Goal: Task Accomplishment & Management: Manage account settings

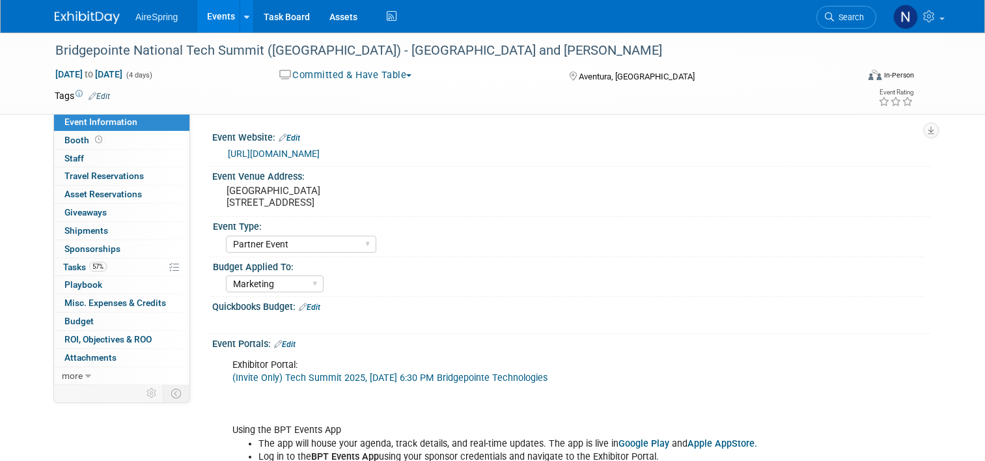
select select "Partner Event"
select select "Marketing"
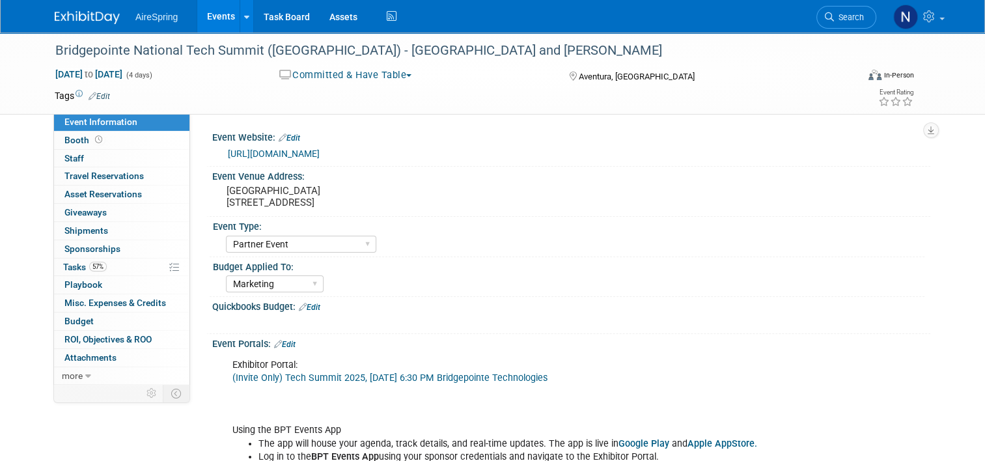
click at [220, 17] on link "Events" at bounding box center [221, 16] width 48 height 33
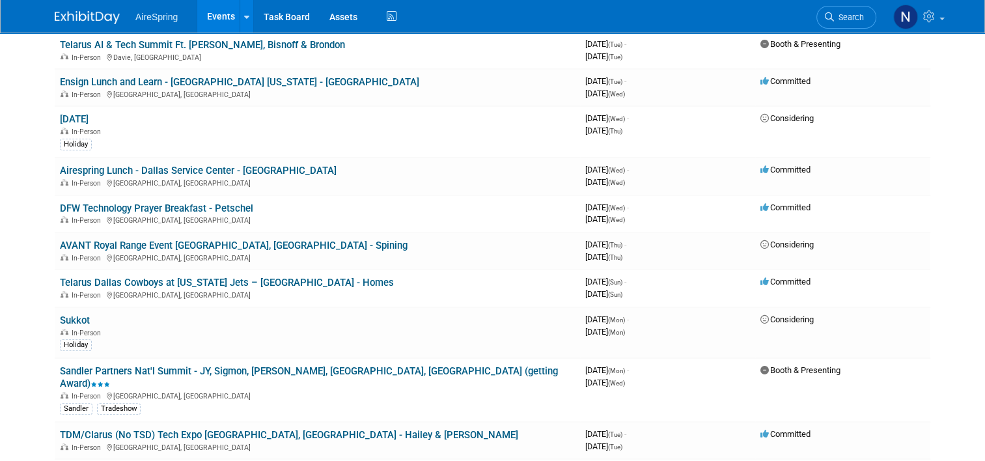
scroll to position [456, 0]
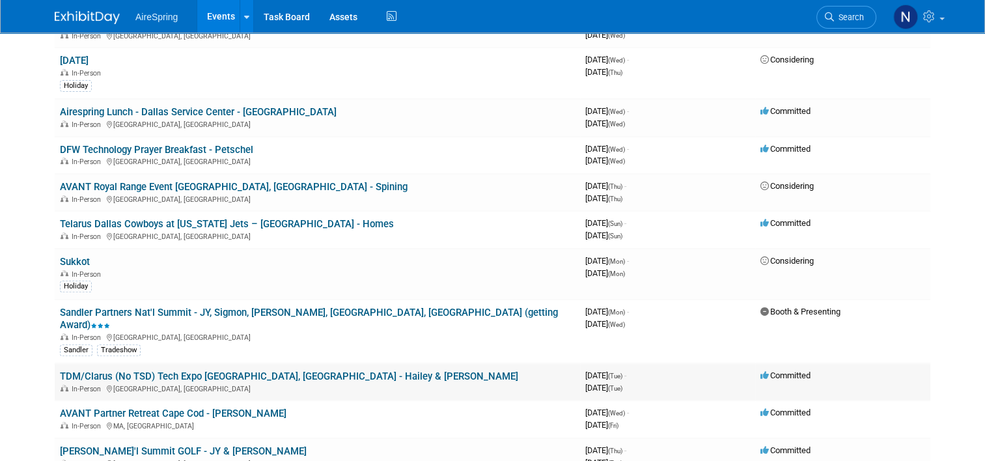
click at [289, 370] on link "TDM/Clarus (No TSD) Tech Expo [GEOGRAPHIC_DATA], [GEOGRAPHIC_DATA] - Hailey & […" at bounding box center [289, 376] width 458 height 12
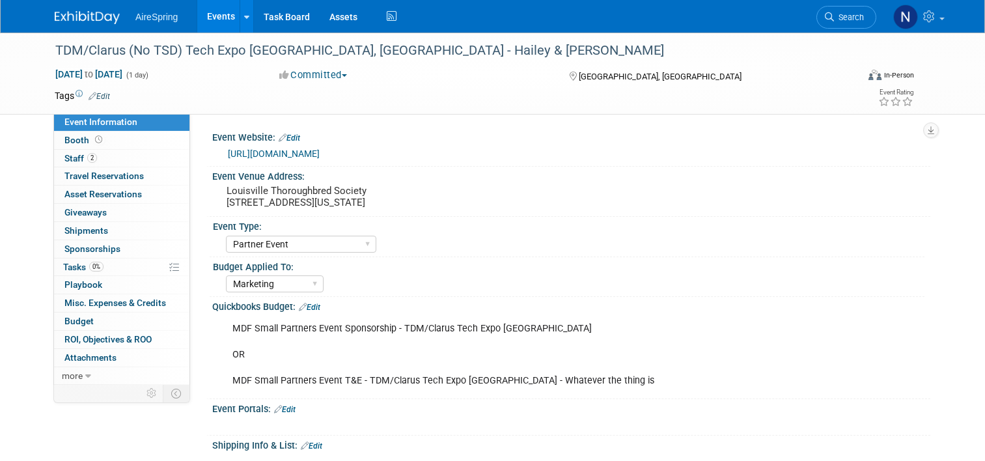
select select "Partner Event"
select select "Marketing"
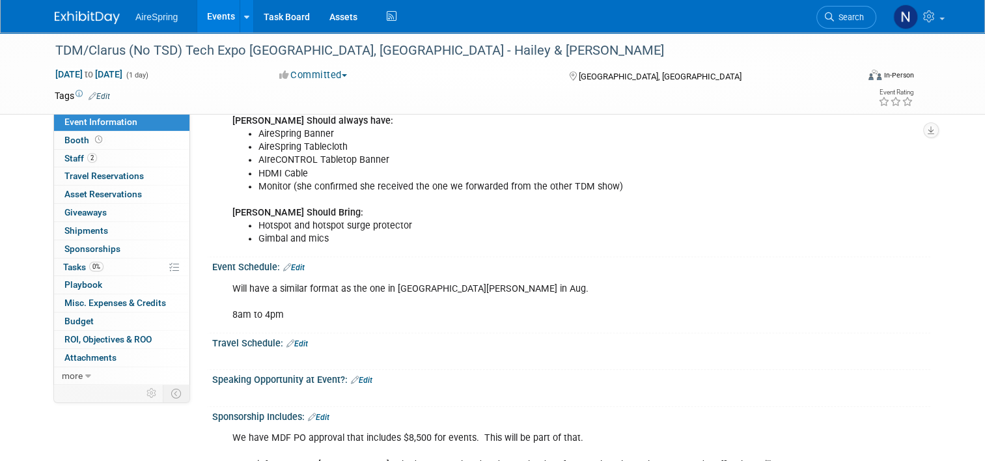
scroll to position [651, 0]
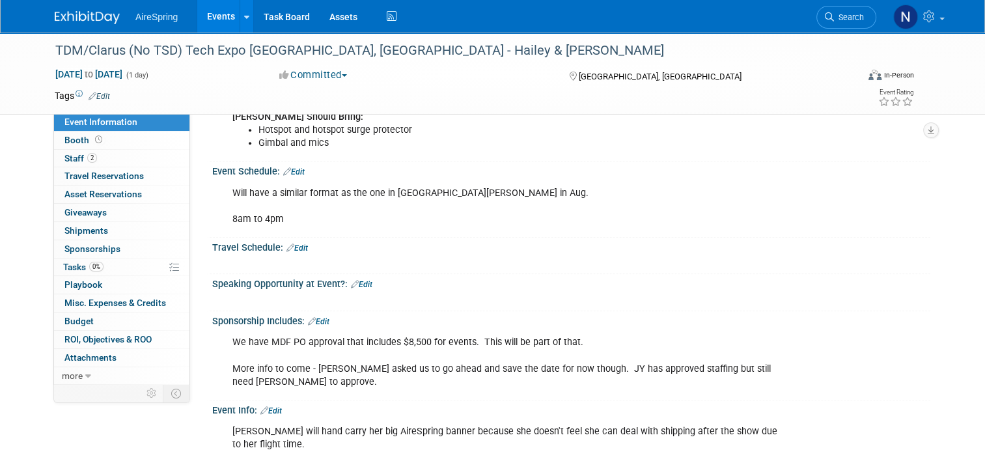
click at [358, 281] on link "Edit" at bounding box center [361, 284] width 21 height 9
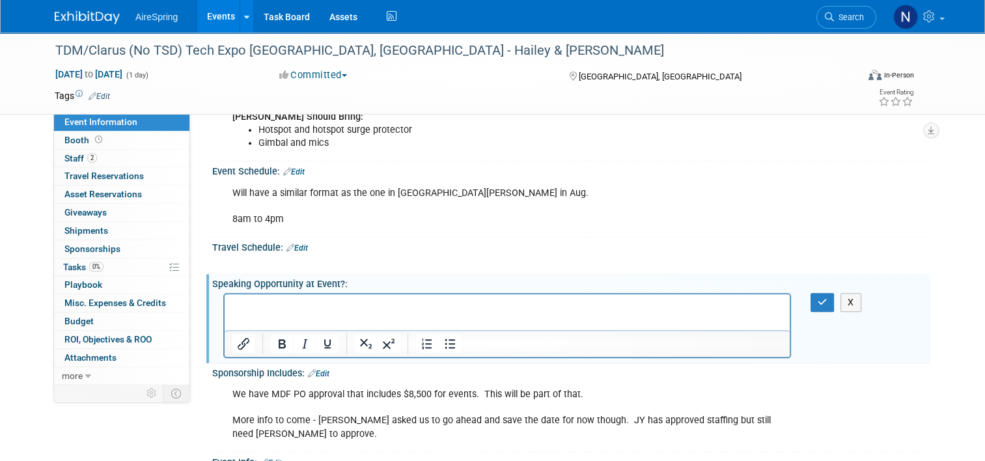
scroll to position [0, 0]
click at [311, 309] on p "Rich Text Area. Press ALT-0 for help." at bounding box center [507, 305] width 550 height 13
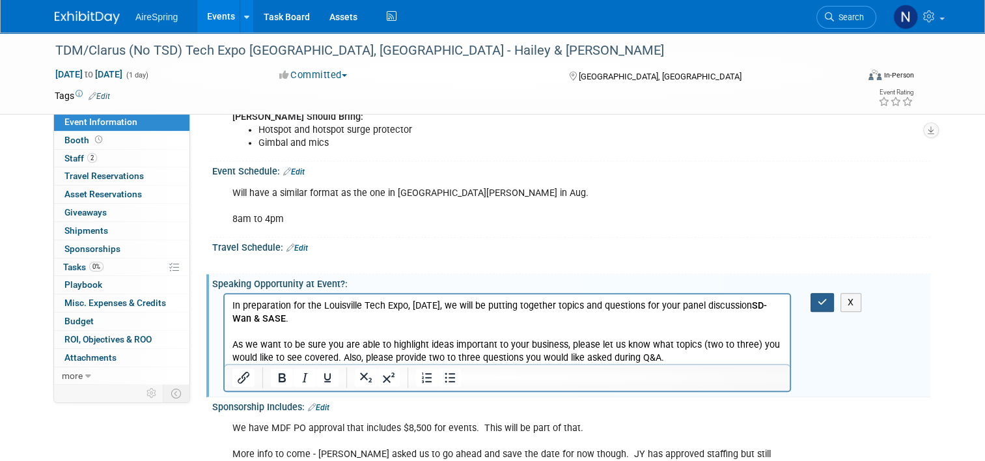
click at [827, 302] on icon "button" at bounding box center [823, 302] width 10 height 9
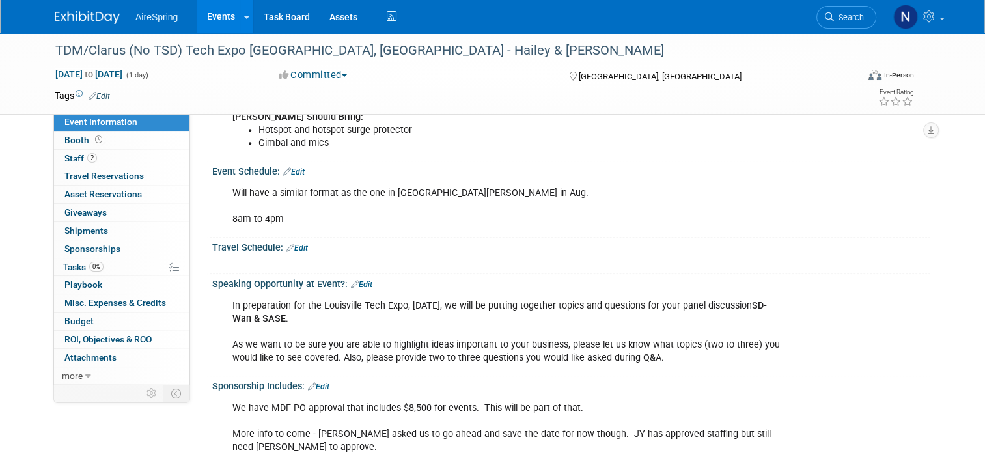
click at [354, 281] on link "Edit" at bounding box center [361, 284] width 21 height 9
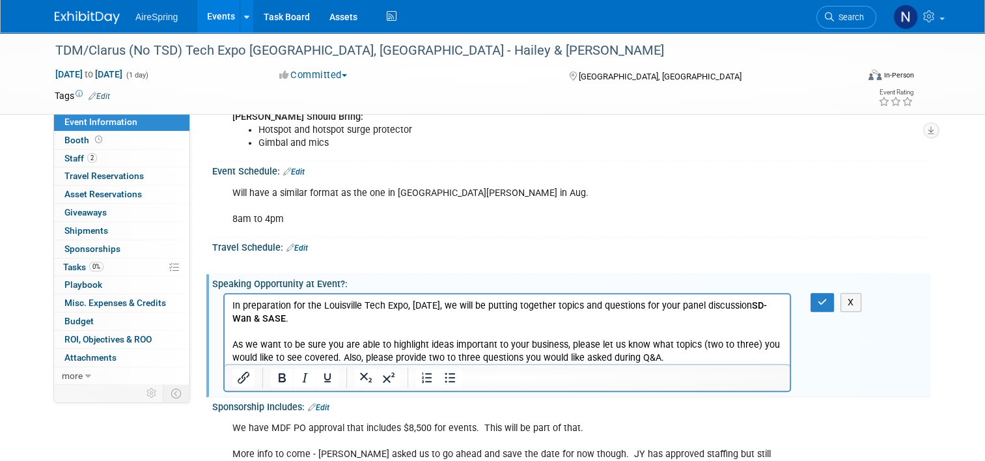
click at [679, 355] on p "In preparation for the Louisville Tech Expo, Tuesday, October 7, we will be put…" at bounding box center [507, 331] width 550 height 65
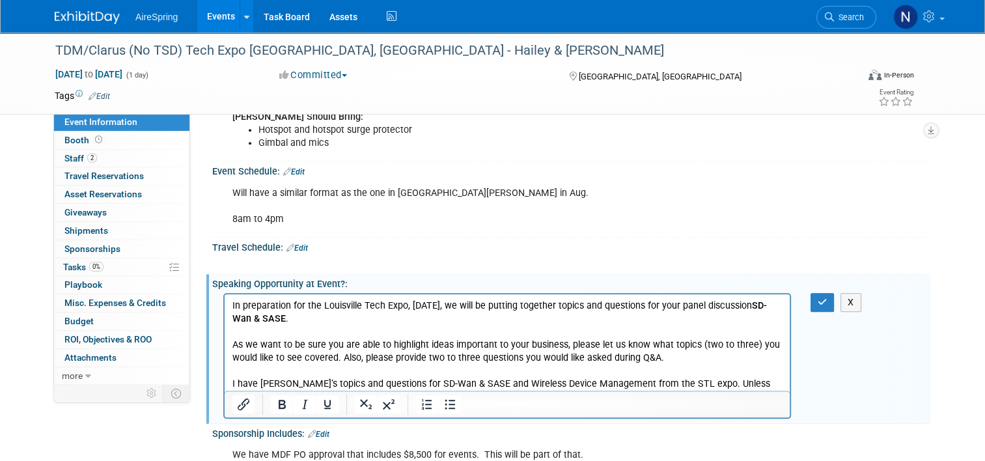
scroll to position [656, 0]
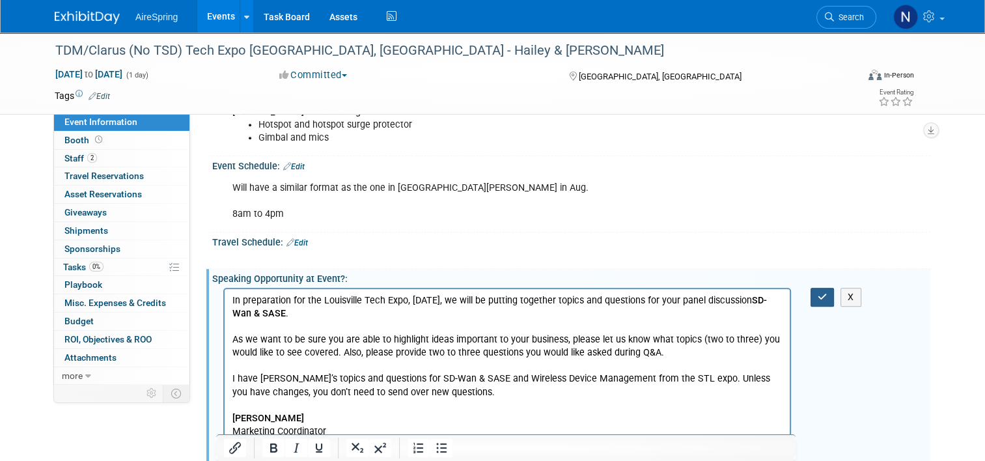
click at [835, 288] on button "button" at bounding box center [823, 297] width 24 height 19
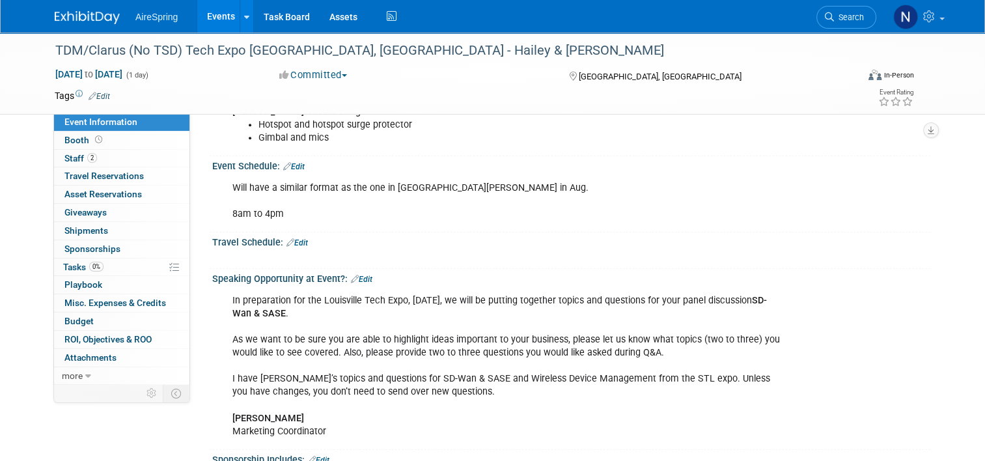
click at [357, 278] on link "Edit" at bounding box center [361, 279] width 21 height 9
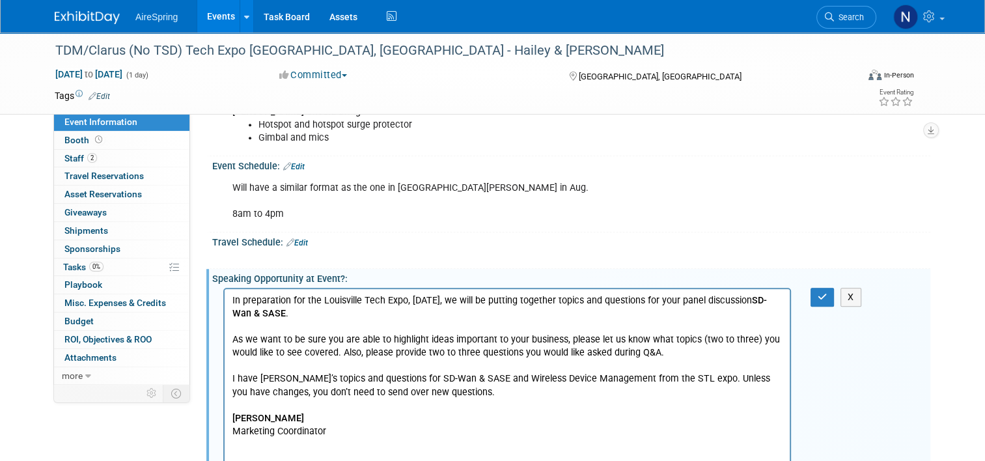
scroll to position [0, 0]
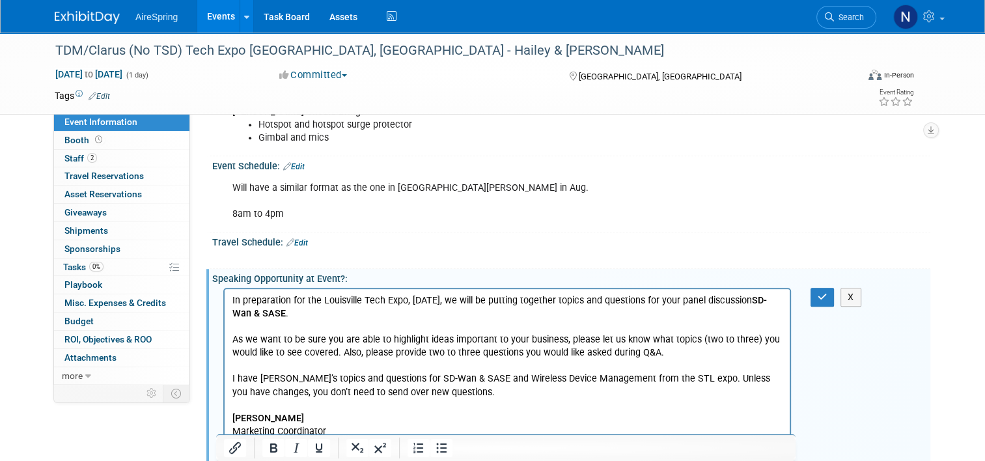
click at [419, 428] on p "In preparation for the Louisville Tech Expo, Tuesday, October 7, we will be put…" at bounding box center [507, 366] width 550 height 144
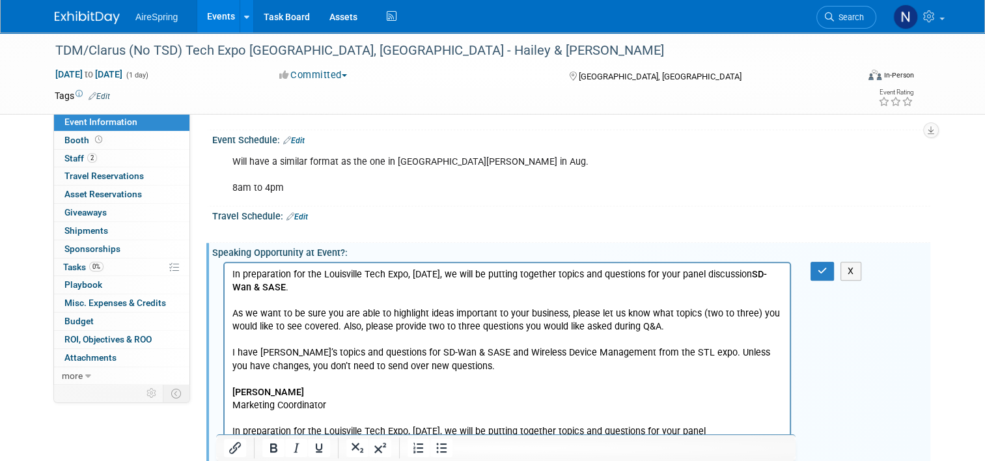
scroll to position [721, 0]
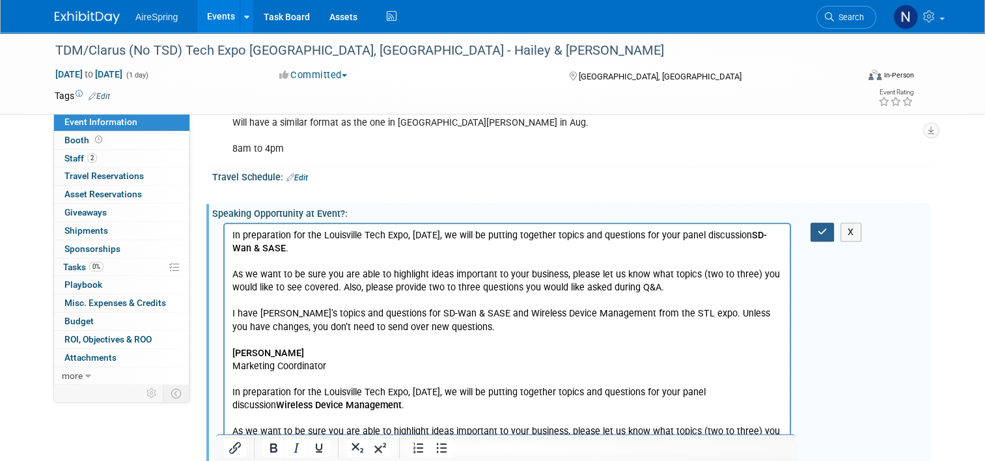
click at [827, 230] on icon "button" at bounding box center [823, 231] width 10 height 9
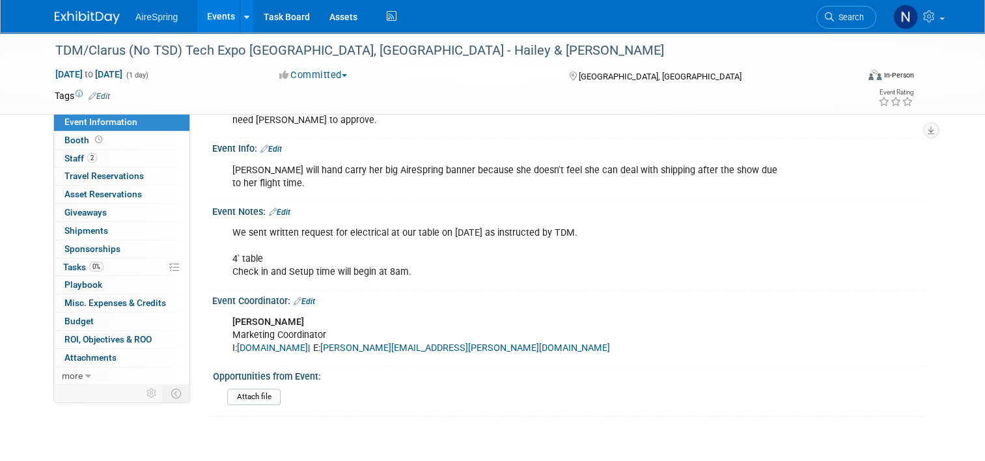
scroll to position [1212, 0]
